Goal: Entertainment & Leisure: Consume media (video, audio)

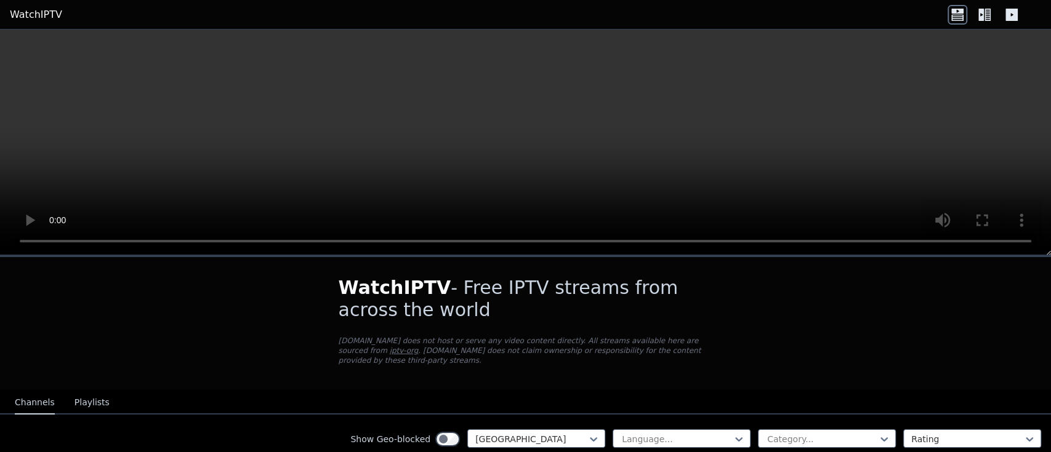
click at [980, 13] on icon at bounding box center [985, 15] width 20 height 20
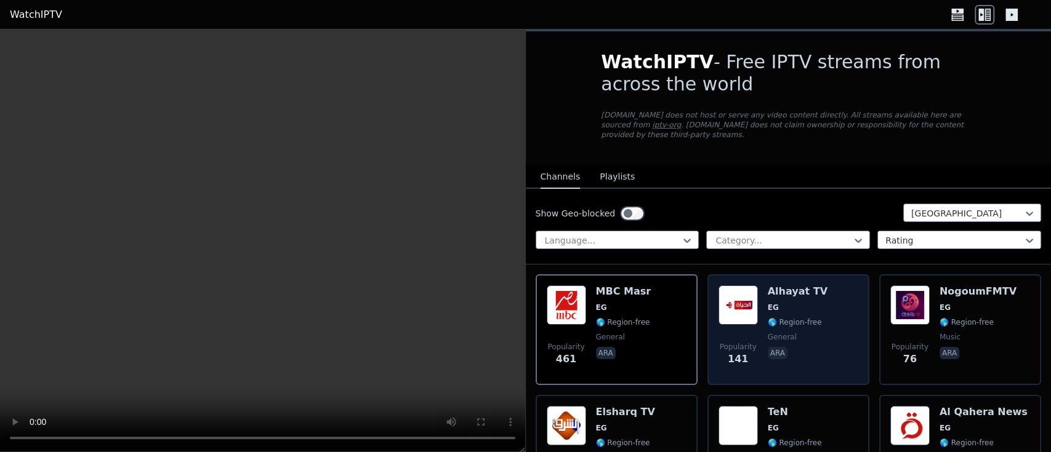
click at [768, 318] on span "🌎 Region-free" at bounding box center [795, 323] width 54 height 10
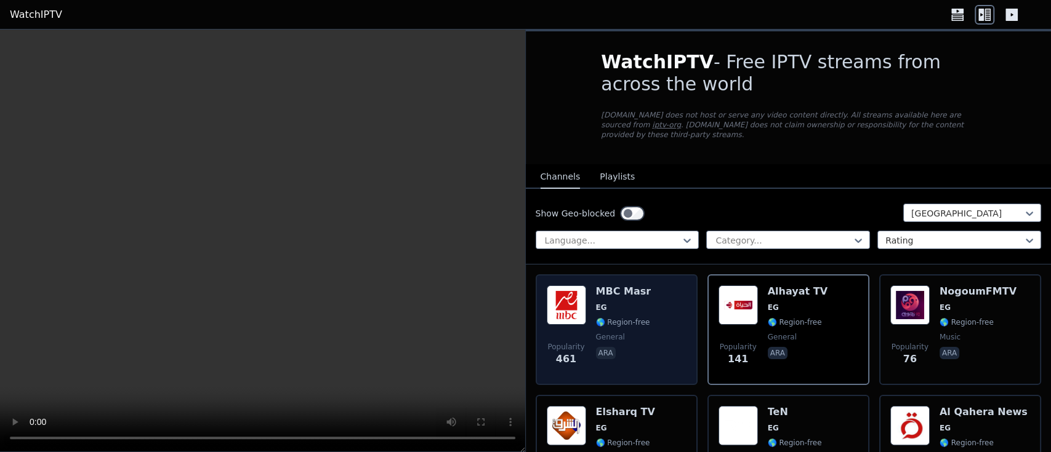
click at [644, 318] on span "🌎 Region-free" at bounding box center [623, 323] width 54 height 10
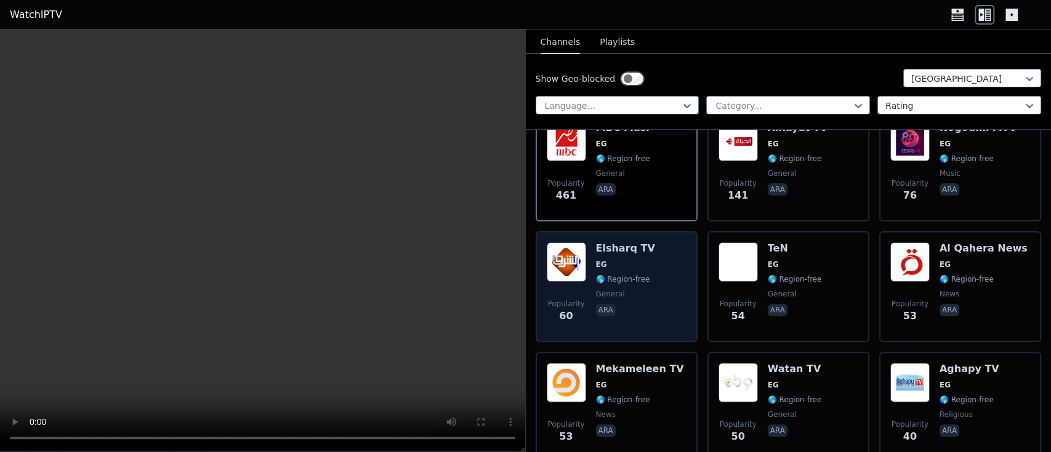
click at [619, 260] on span "EG" at bounding box center [625, 265] width 59 height 10
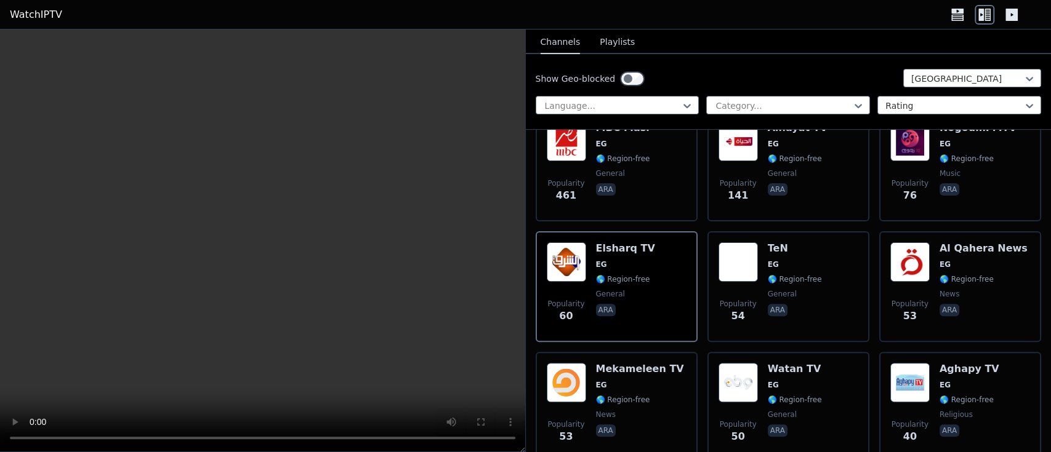
click at [611, 46] on button "Playlists" at bounding box center [617, 42] width 35 height 23
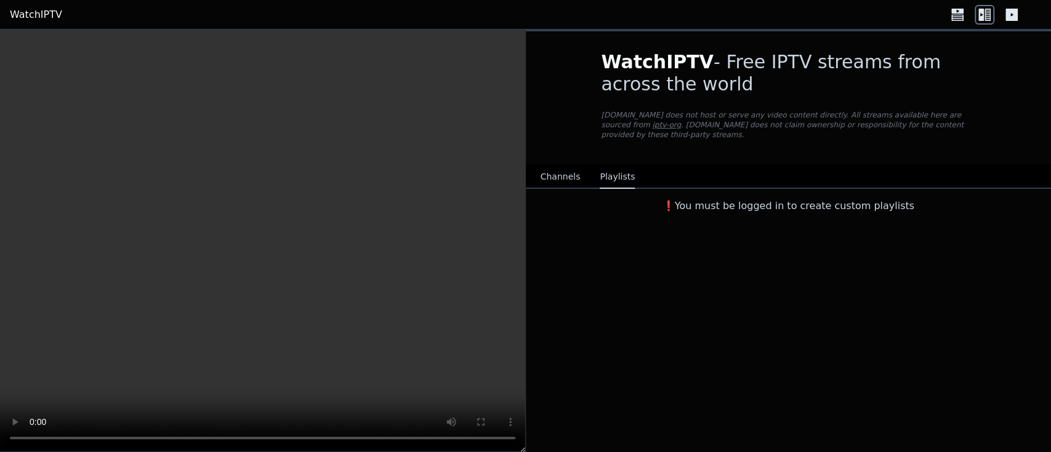
scroll to position [0, 0]
click at [955, 15] on icon at bounding box center [957, 17] width 12 height 6
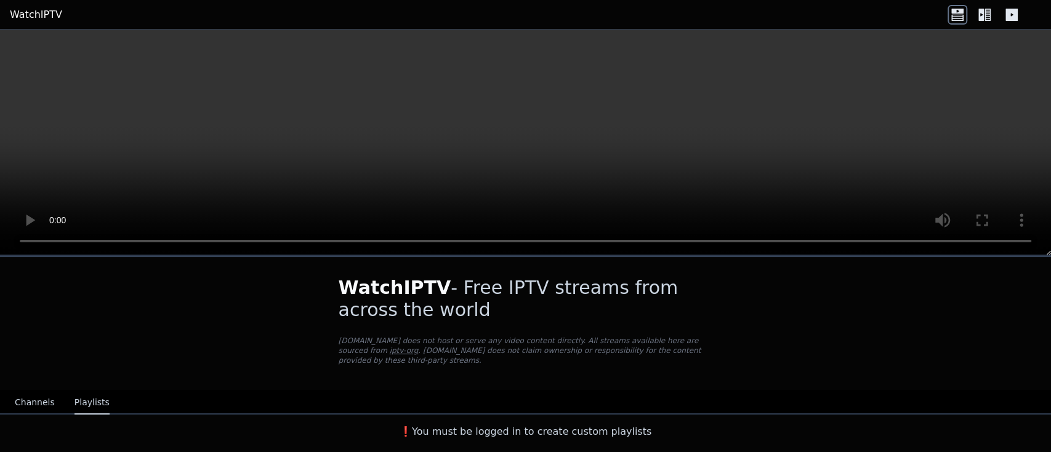
click at [983, 15] on icon at bounding box center [981, 15] width 6 height 12
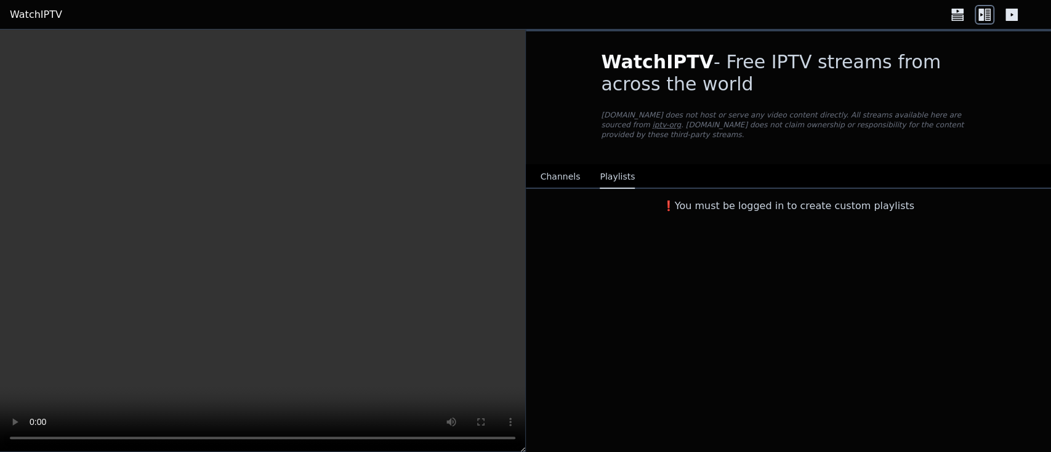
click at [980, 17] on icon at bounding box center [981, 15] width 6 height 12
click at [1011, 14] on icon at bounding box center [1012, 15] width 20 height 20
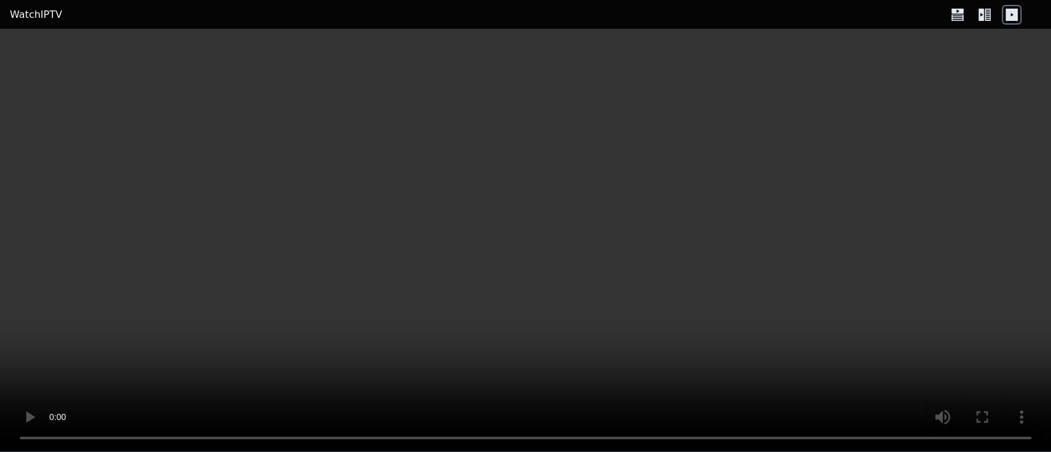
click at [984, 14] on icon at bounding box center [985, 15] width 20 height 20
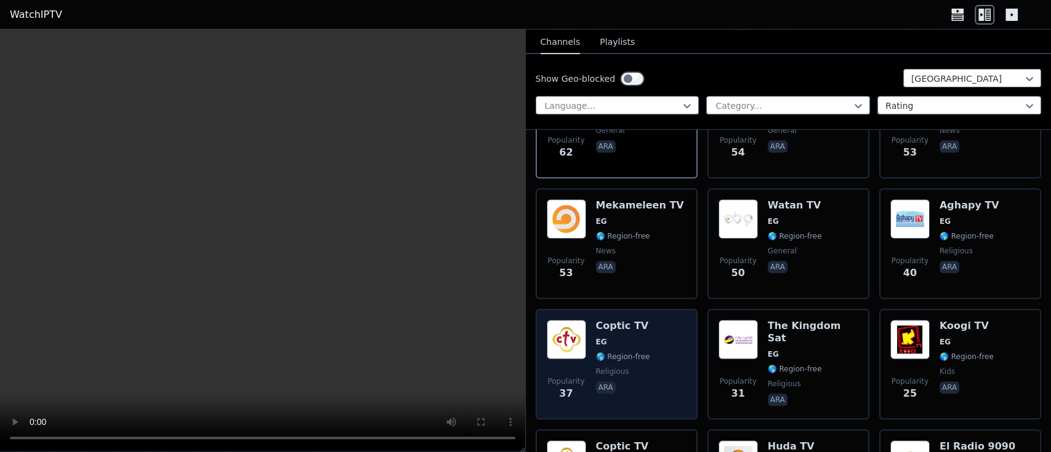
scroll to position [328, 0]
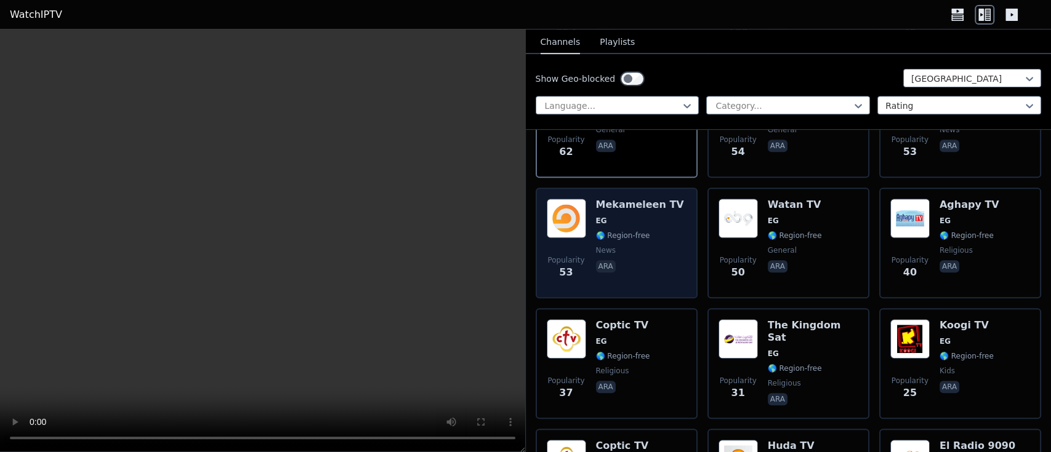
click at [643, 231] on span "🌎 Region-free" at bounding box center [623, 236] width 54 height 10
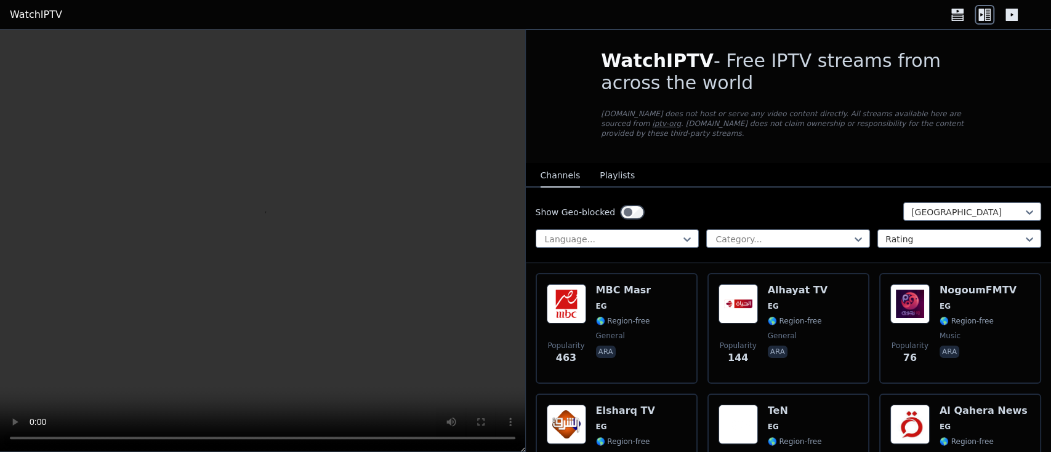
scroll to position [0, 0]
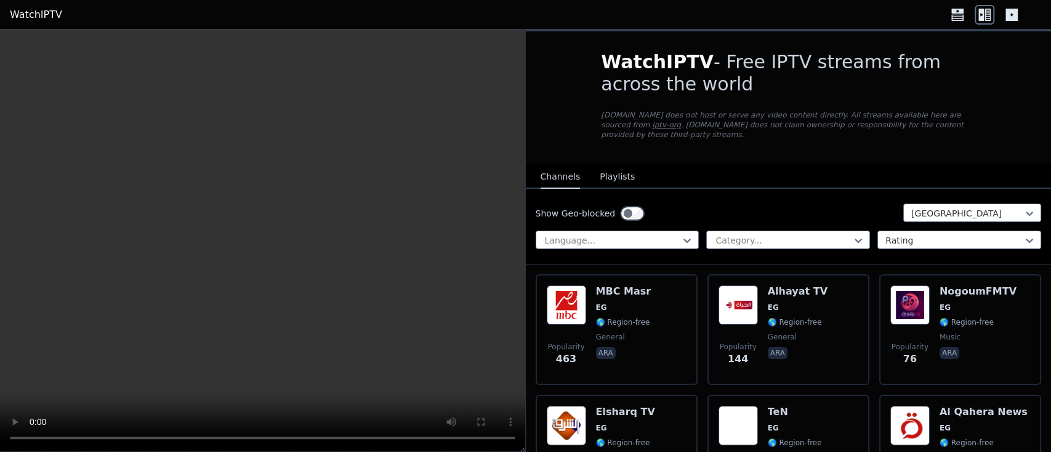
click at [28, 15] on link "WatchIPTV" at bounding box center [36, 14] width 52 height 15
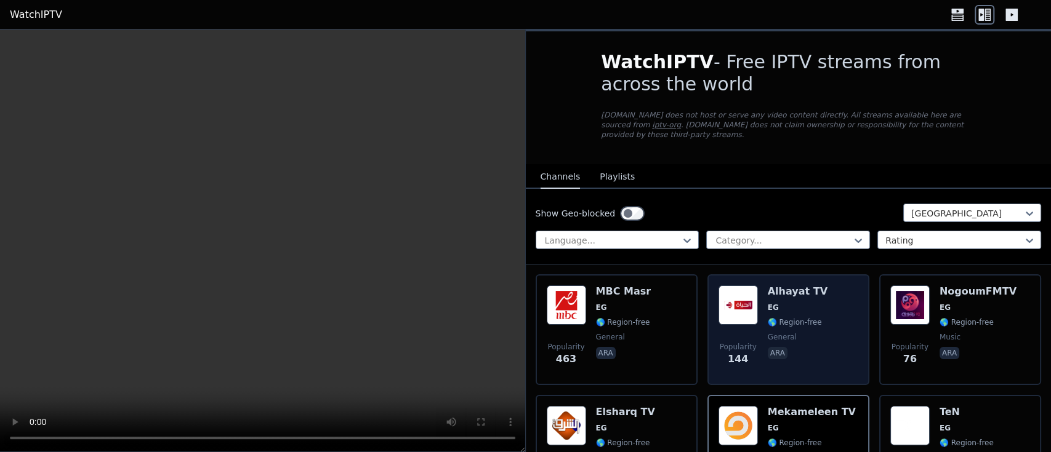
click at [761, 307] on div "Popularity 144 Alhayat TV EG 🌎 Region-free general ara" at bounding box center [788, 330] width 140 height 89
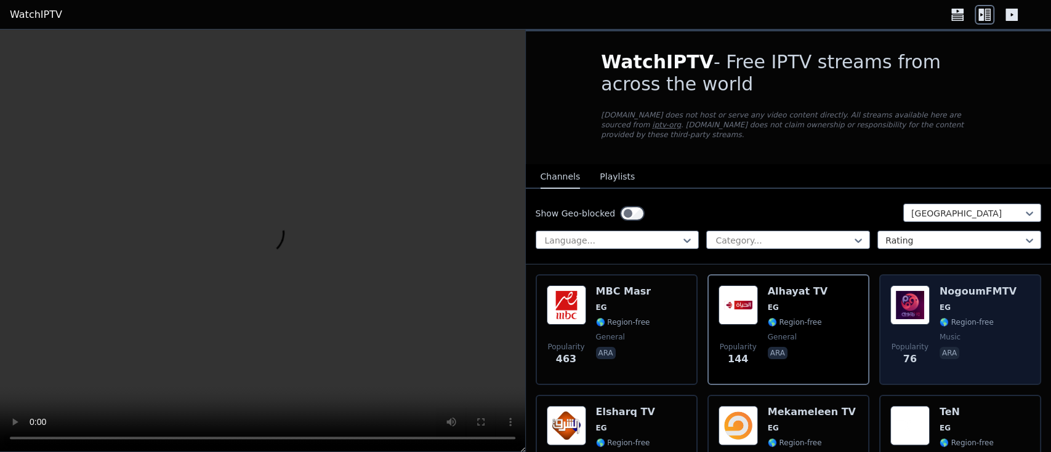
click at [939, 288] on div "NogoumFMTV EG 🌎 Region-free music ara" at bounding box center [977, 330] width 77 height 89
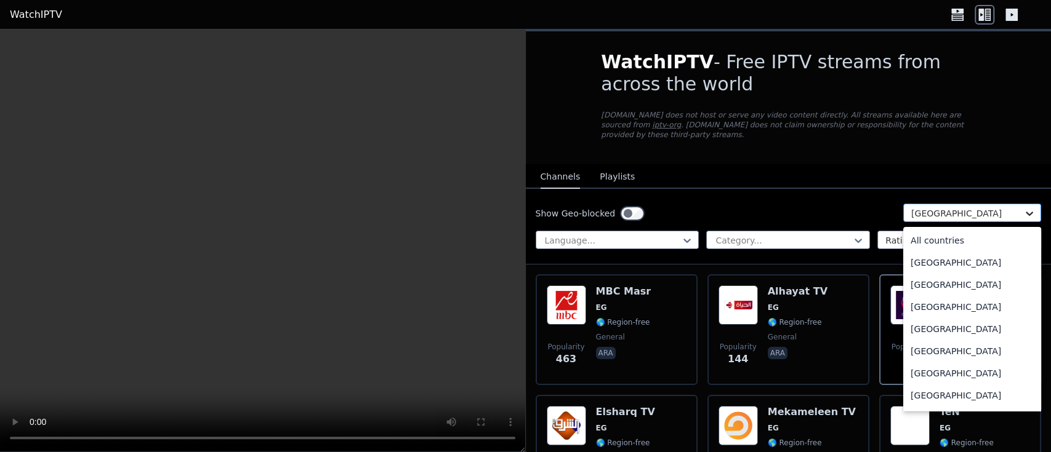
click at [1023, 207] on icon at bounding box center [1029, 213] width 12 height 12
click at [998, 164] on nav "Channels Playlists" at bounding box center [789, 176] width 526 height 25
